Goal: Navigation & Orientation: Find specific page/section

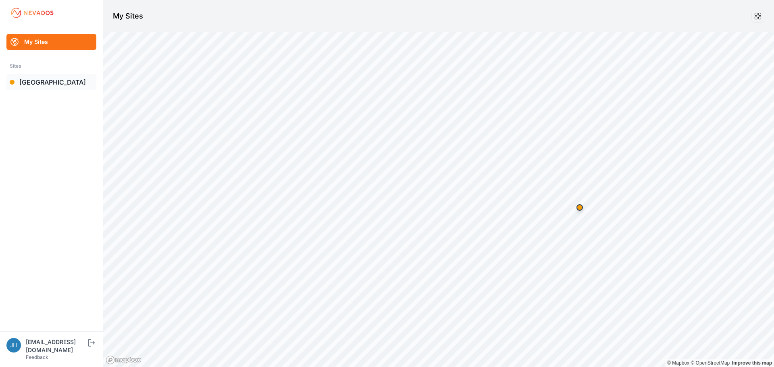
click at [45, 80] on link "[GEOGRAPHIC_DATA]" at bounding box center [51, 82] width 90 height 16
click at [39, 81] on link "[GEOGRAPHIC_DATA]" at bounding box center [51, 82] width 90 height 16
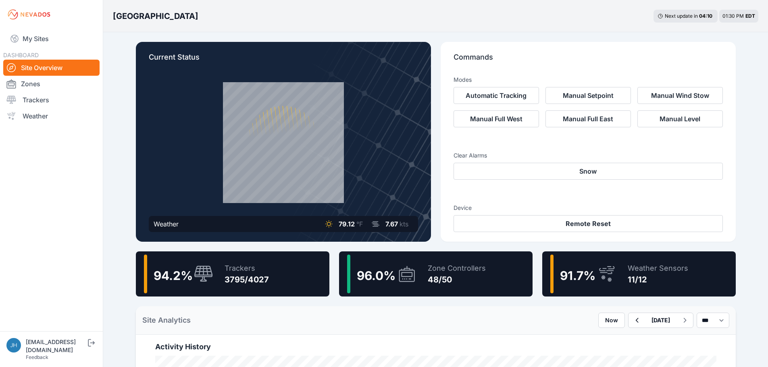
scroll to position [40, 0]
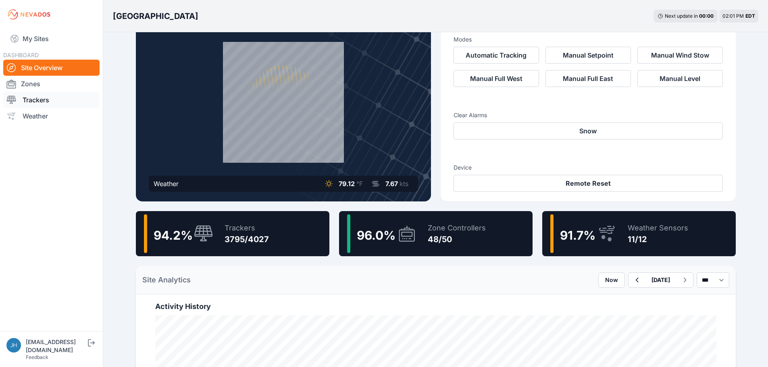
click at [31, 100] on link "Trackers" at bounding box center [51, 100] width 96 height 16
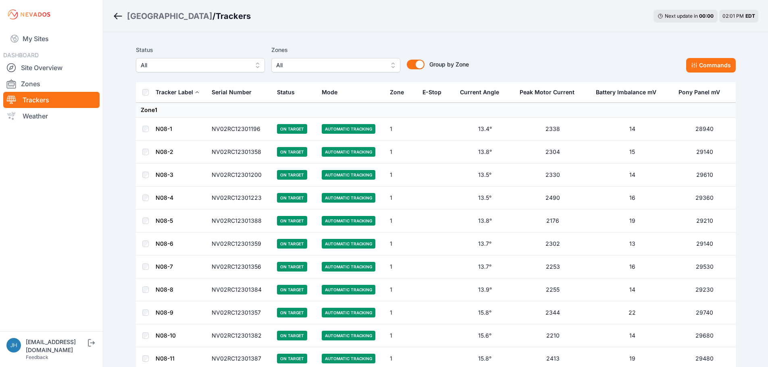
click at [392, 63] on button "All" at bounding box center [335, 65] width 129 height 15
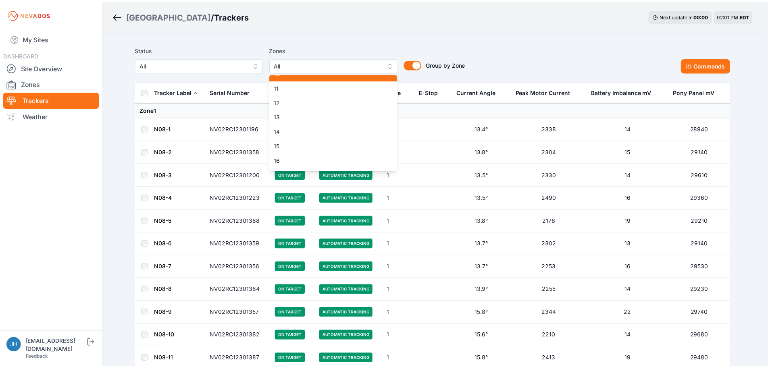
scroll to position [121, 0]
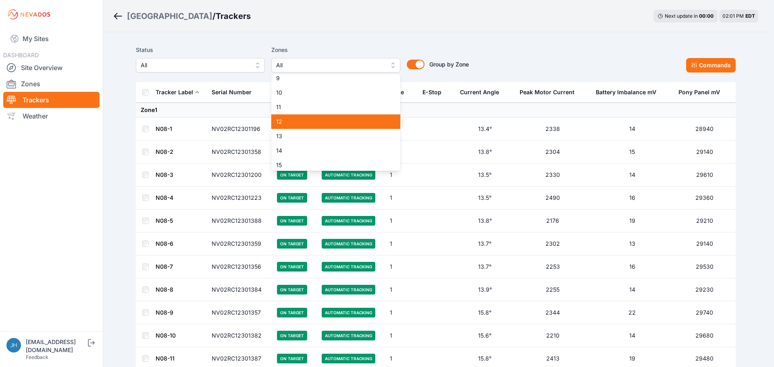
click at [338, 119] on span "12" at bounding box center [331, 122] width 110 height 8
click at [514, 58] on div "Status All Zones 12 1 2 3 4 5 6 7 8 9 10 11 12 13 14 15 16 17 18 19 20 21 22 23…" at bounding box center [436, 58] width 600 height 27
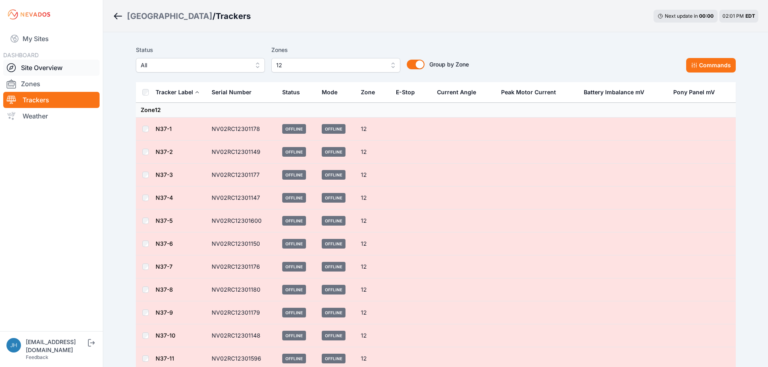
click at [47, 67] on link "Site Overview" at bounding box center [51, 68] width 96 height 16
